Goal: Task Accomplishment & Management: Complete application form

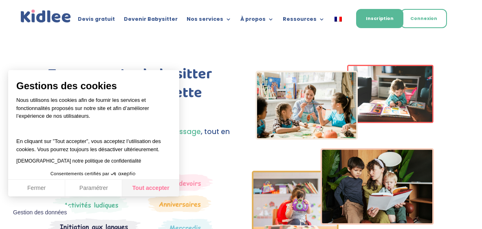
click at [166, 186] on button "Tout accepter" at bounding box center [150, 188] width 57 height 17
checkbox input "true"
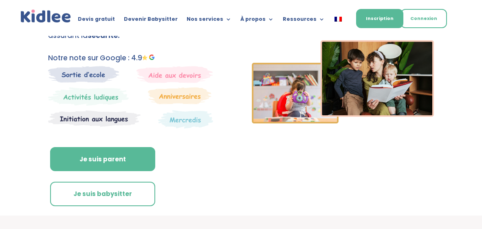
scroll to position [109, 0]
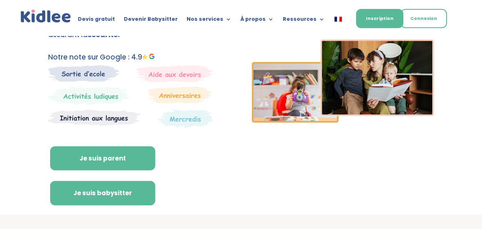
click at [133, 193] on link "Je suis babysitter" at bounding box center [102, 193] width 105 height 24
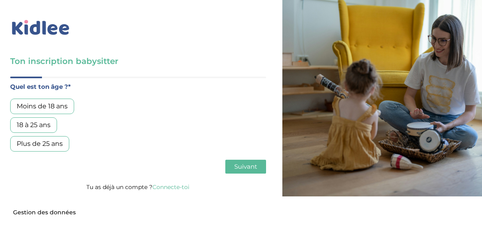
click at [48, 126] on div "18 à 25 ans" at bounding box center [33, 124] width 47 height 15
click at [239, 164] on span "Suivant" at bounding box center [245, 166] width 23 height 8
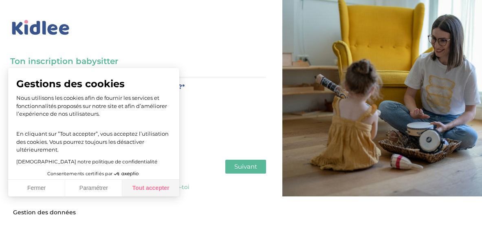
click at [155, 189] on button "Tout accepter" at bounding box center [150, 188] width 57 height 17
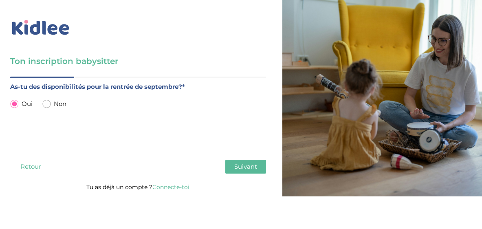
click at [239, 169] on span "Suivant" at bounding box center [245, 166] width 23 height 8
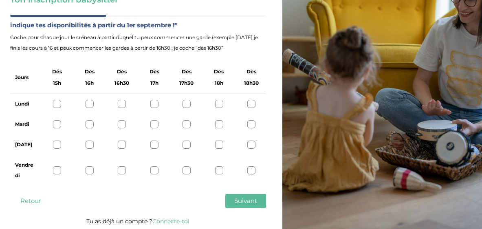
scroll to position [63, 0]
